Goal: Check status: Check status

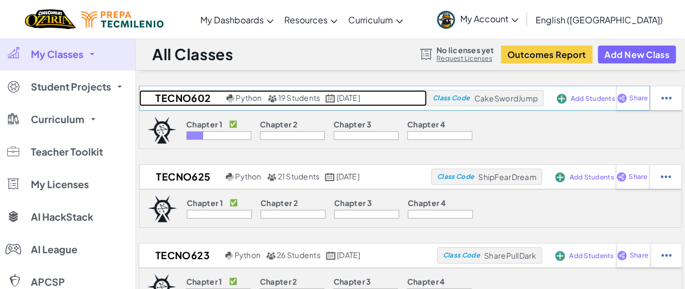
click at [181, 101] on h2 "TECNO602" at bounding box center [181, 98] width 85 height 16
click at [161, 94] on h2 "TECNO602" at bounding box center [181, 98] width 85 height 16
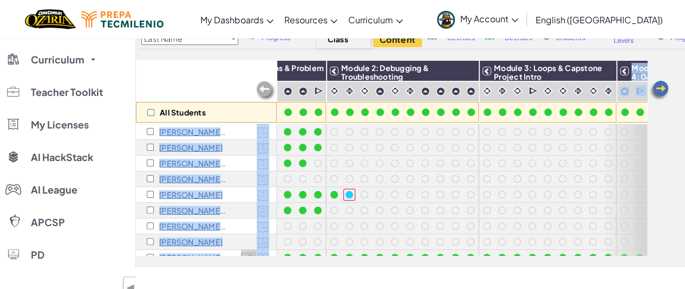
scroll to position [0, 112]
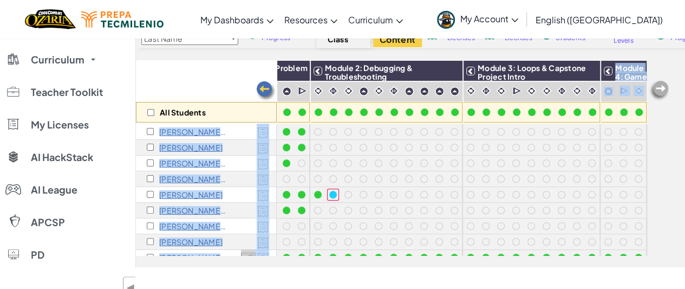
drag, startPoint x: 647, startPoint y: 106, endPoint x: 642, endPoint y: 130, distance: 24.8
click at [642, 130] on div "All Students Module 1: Algorithms & Problem Solving Module 2: Debugging & Troub…" at bounding box center [410, 163] width 549 height 207
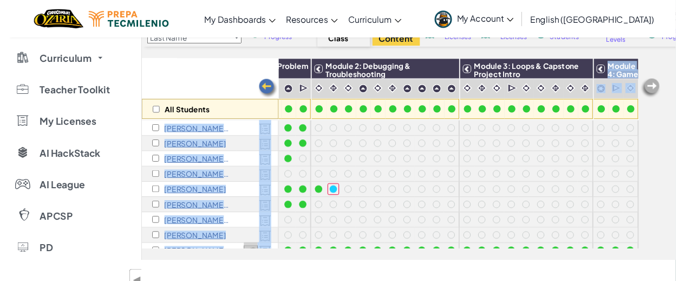
scroll to position [0, 0]
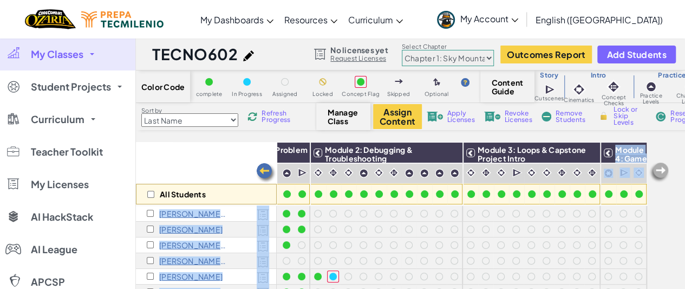
click at [524, 22] on link "My Account" at bounding box center [478, 19] width 92 height 34
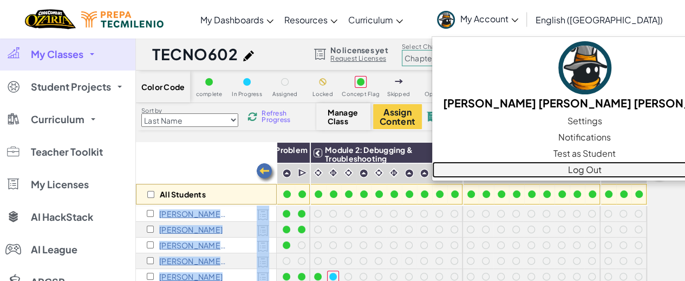
click at [601, 163] on link "Log Out" at bounding box center [585, 169] width 306 height 16
